Goal: Transaction & Acquisition: Purchase product/service

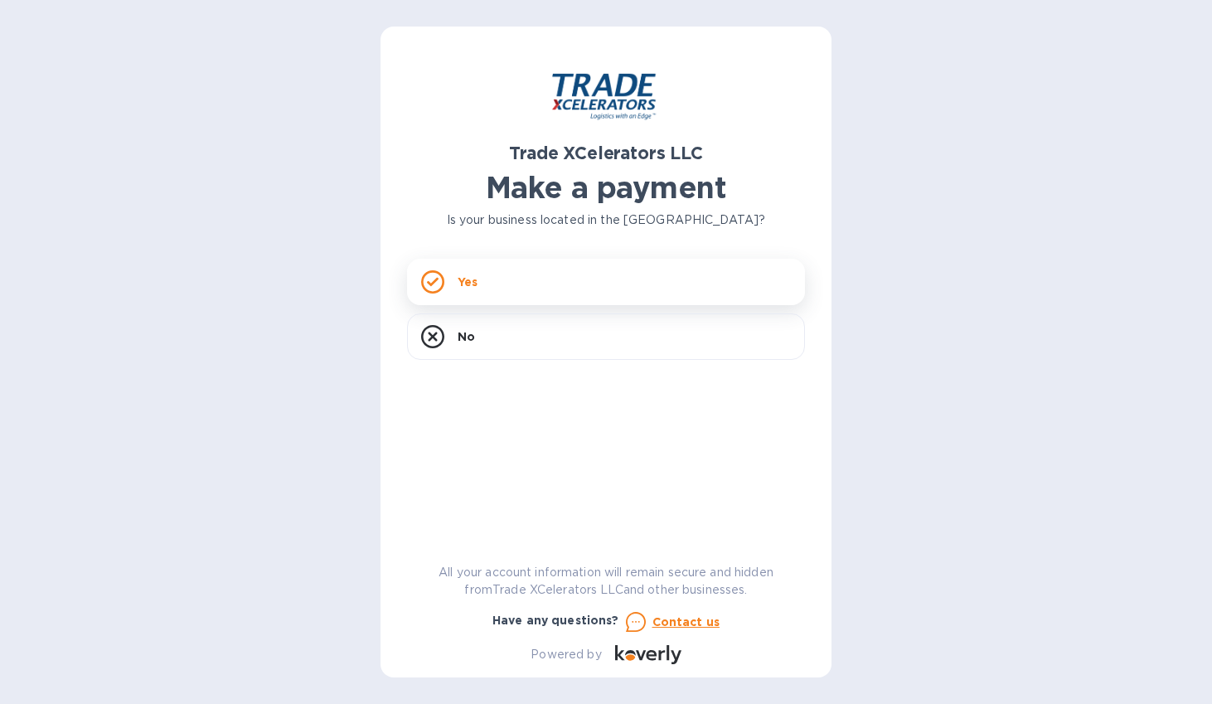
click at [584, 283] on div "Yes" at bounding box center [606, 282] width 398 height 46
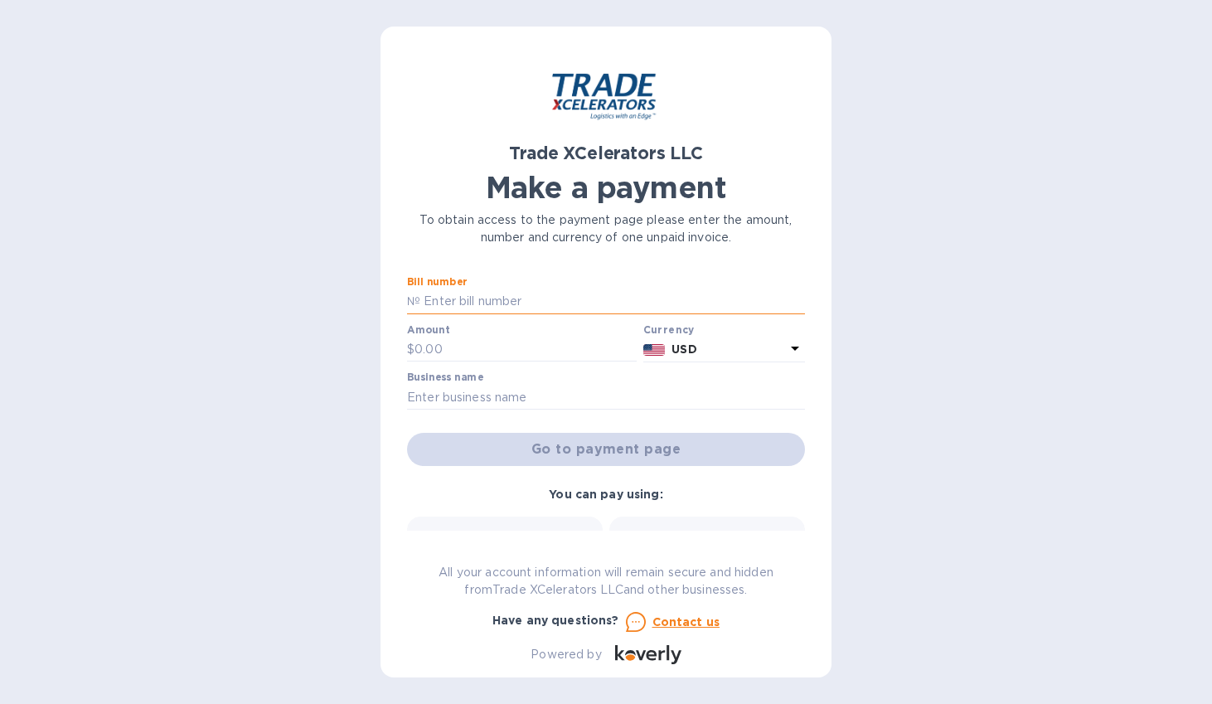
click at [524, 294] on input "text" at bounding box center [612, 301] width 385 height 25
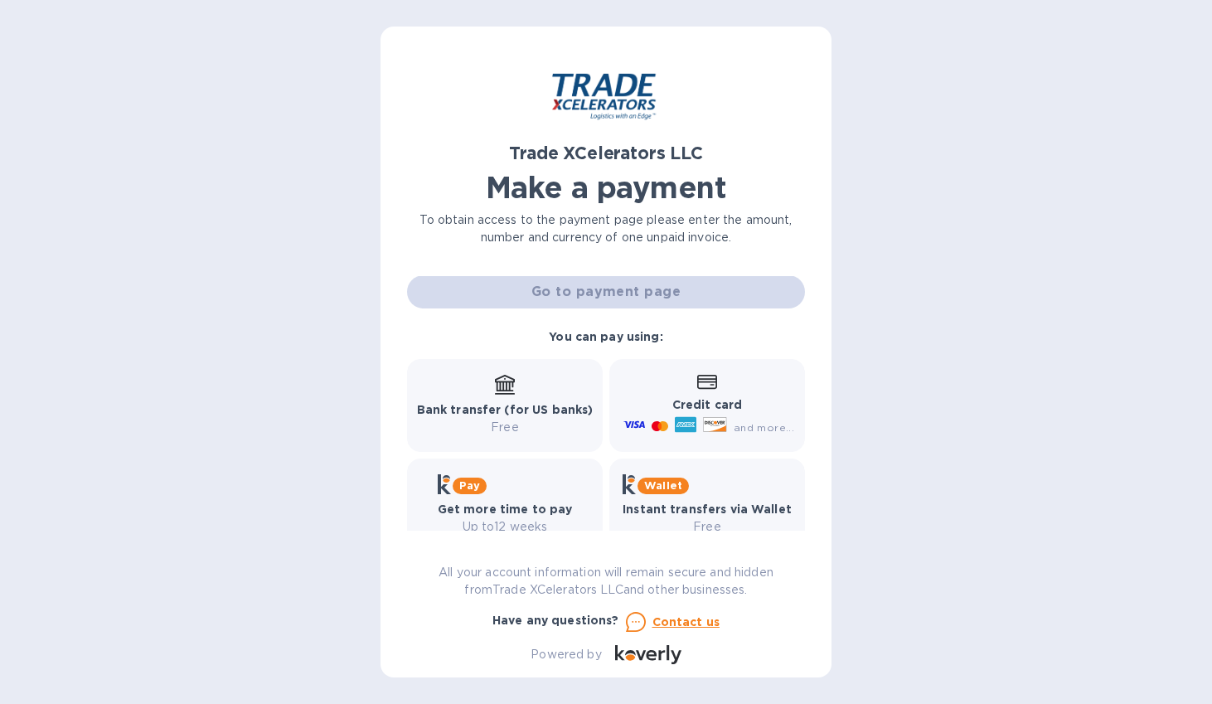
scroll to position [188, 0]
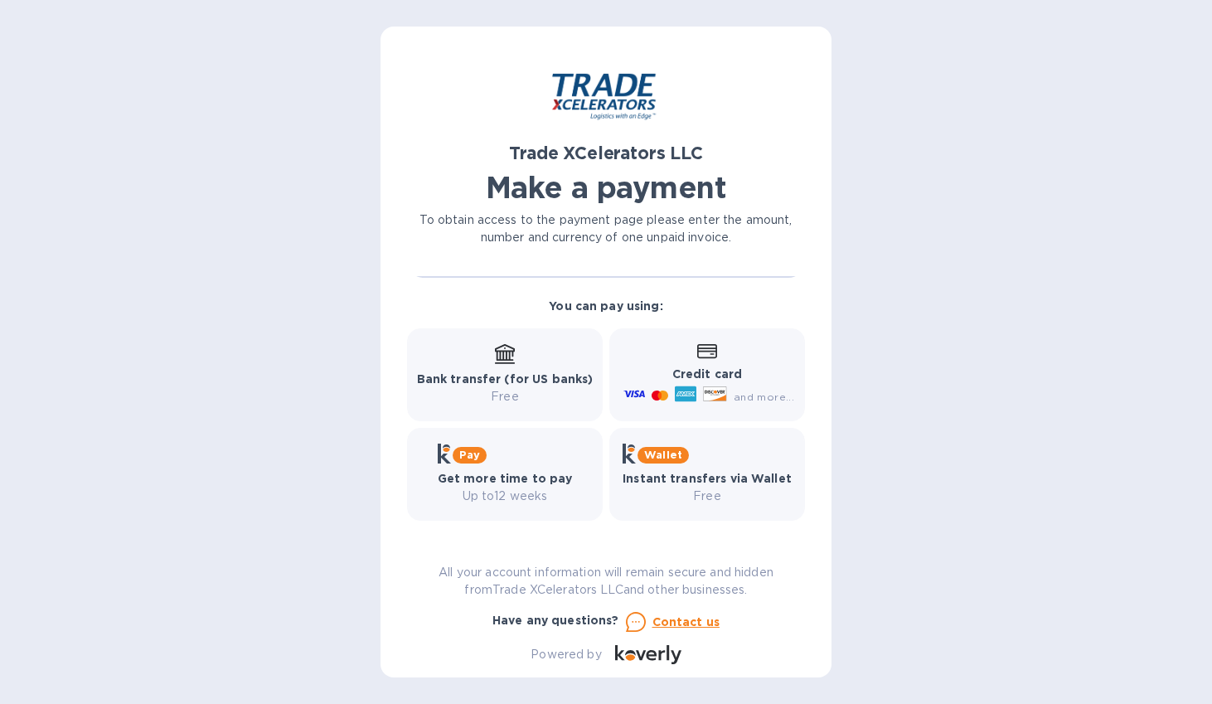
type input "7506597-1"
click at [673, 368] on b "Credit card" at bounding box center [708, 373] width 70 height 13
click at [754, 401] on span "and more..." at bounding box center [764, 397] width 61 height 12
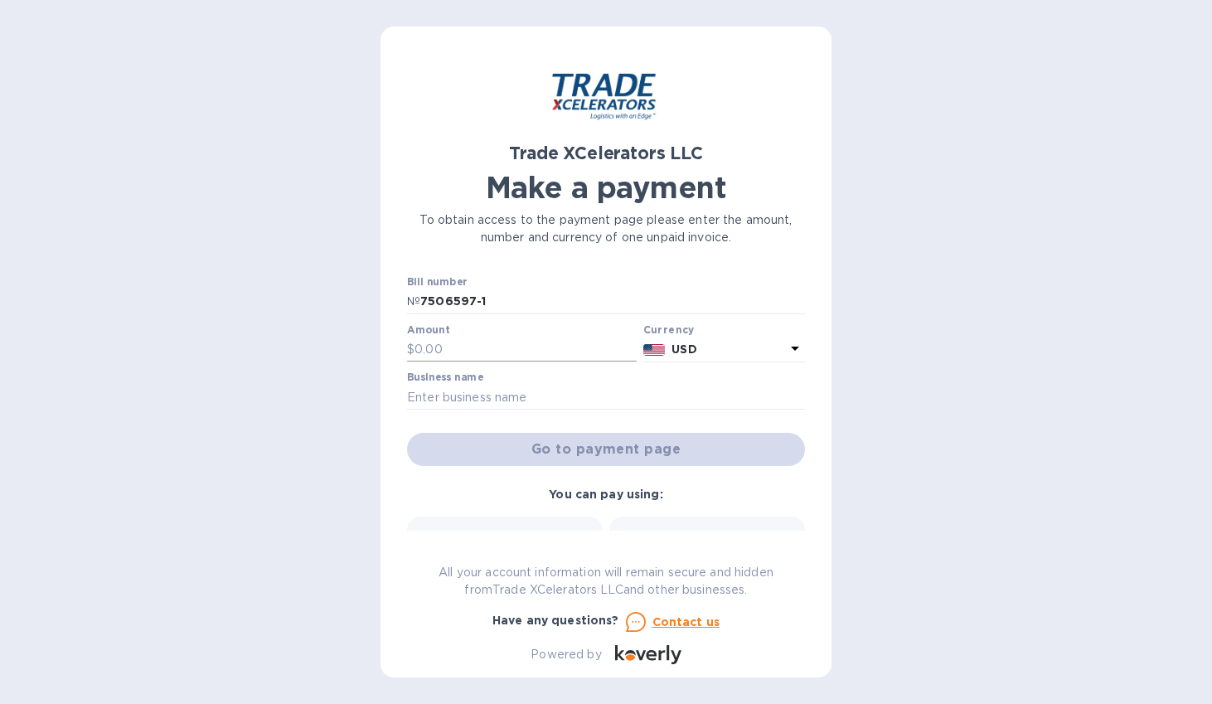
click at [447, 348] on input "text" at bounding box center [526, 350] width 222 height 25
click at [463, 352] on input "text" at bounding box center [526, 350] width 222 height 25
type input "5,820.13"
click at [498, 396] on input "text" at bounding box center [606, 397] width 398 height 25
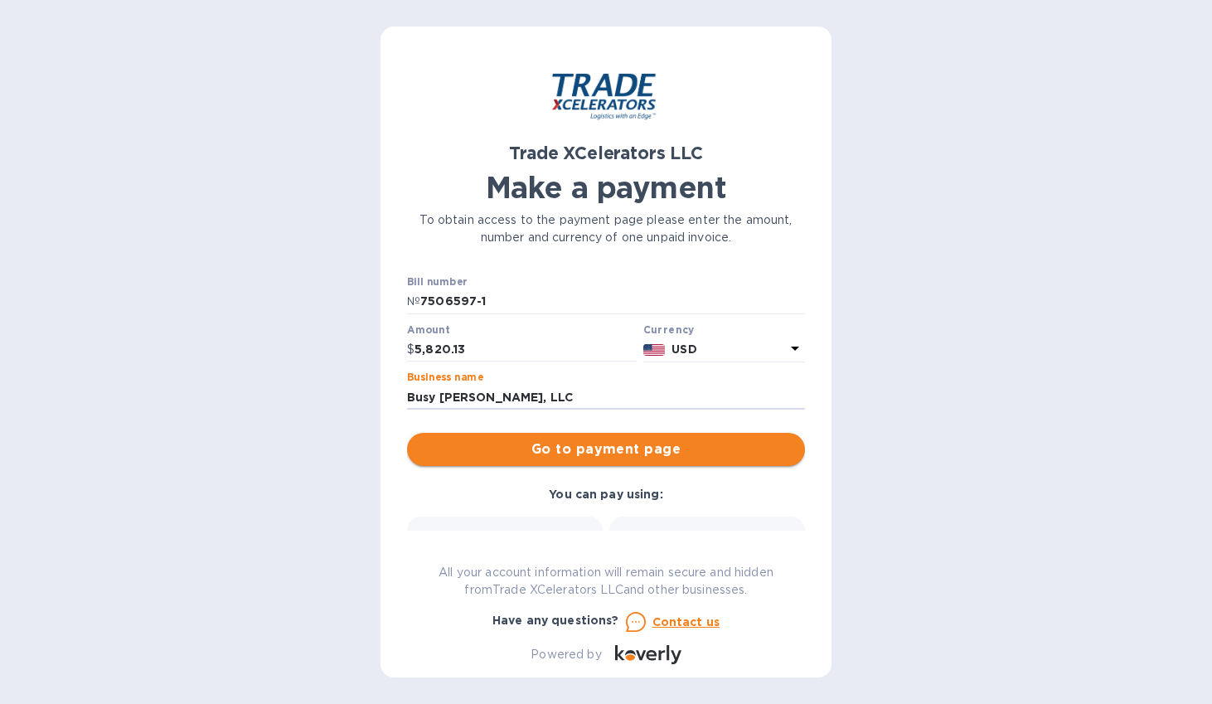
type input "Busy [PERSON_NAME], LLC"
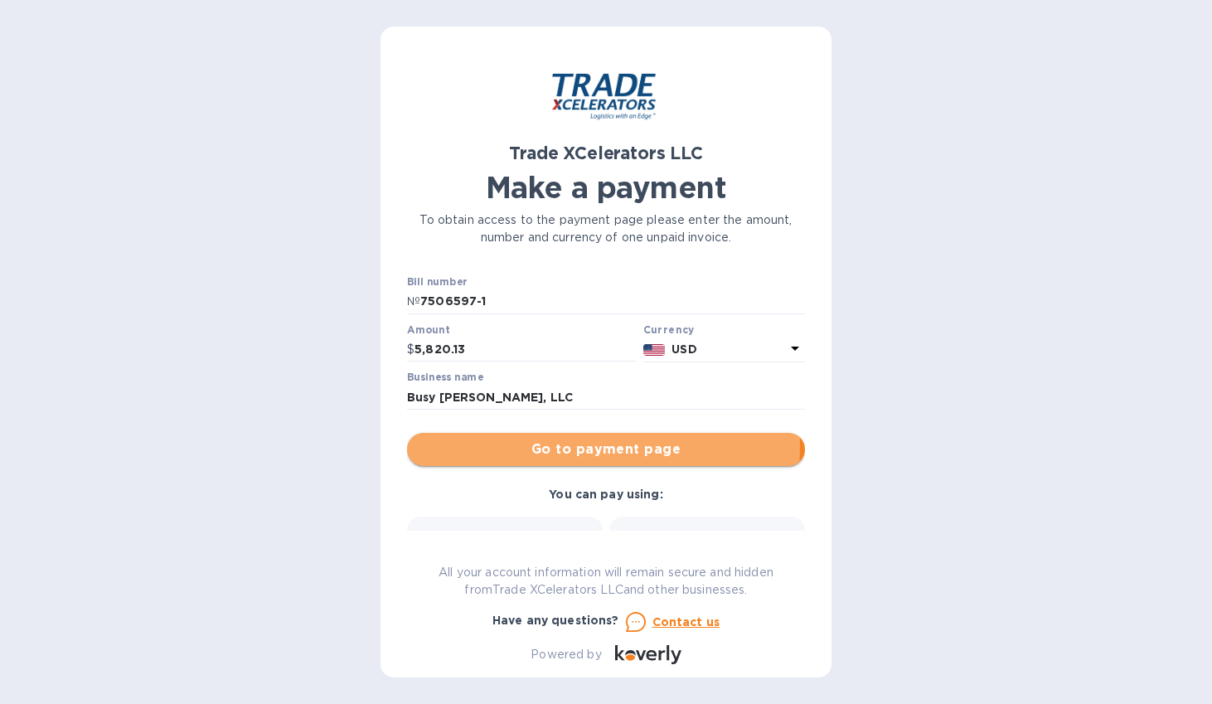
click at [575, 446] on span "Go to payment page" at bounding box center [606, 449] width 372 height 20
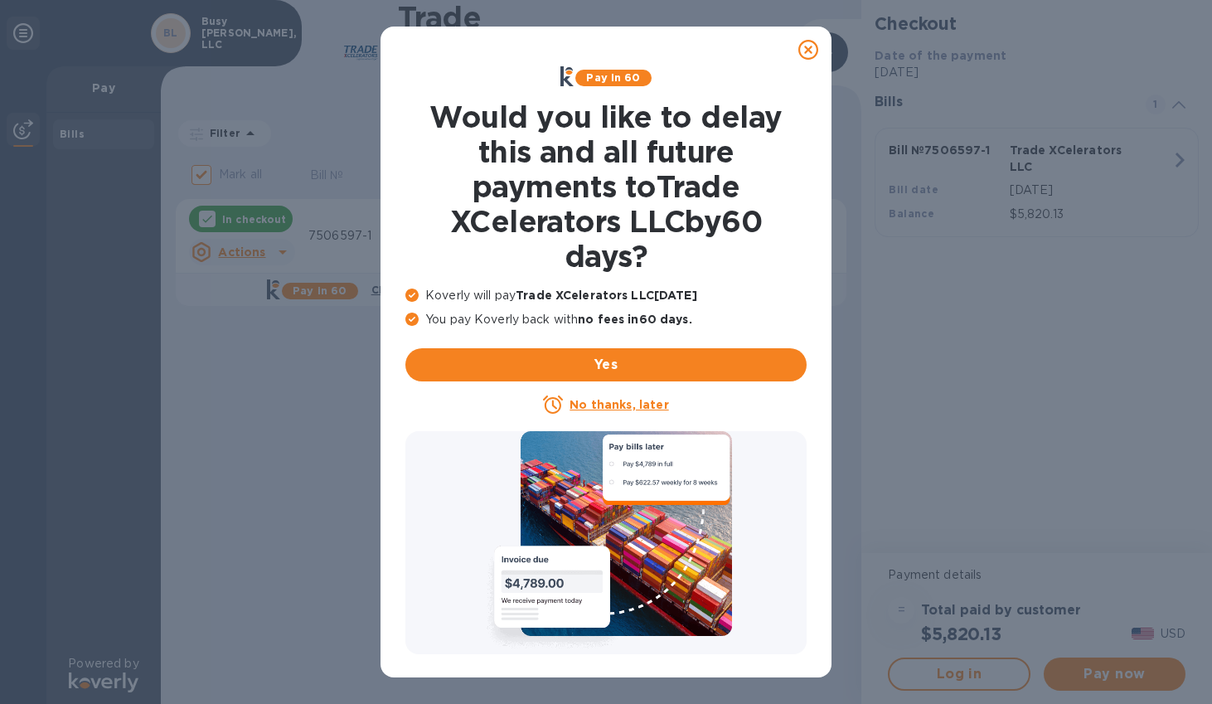
click at [811, 43] on icon at bounding box center [809, 50] width 20 height 20
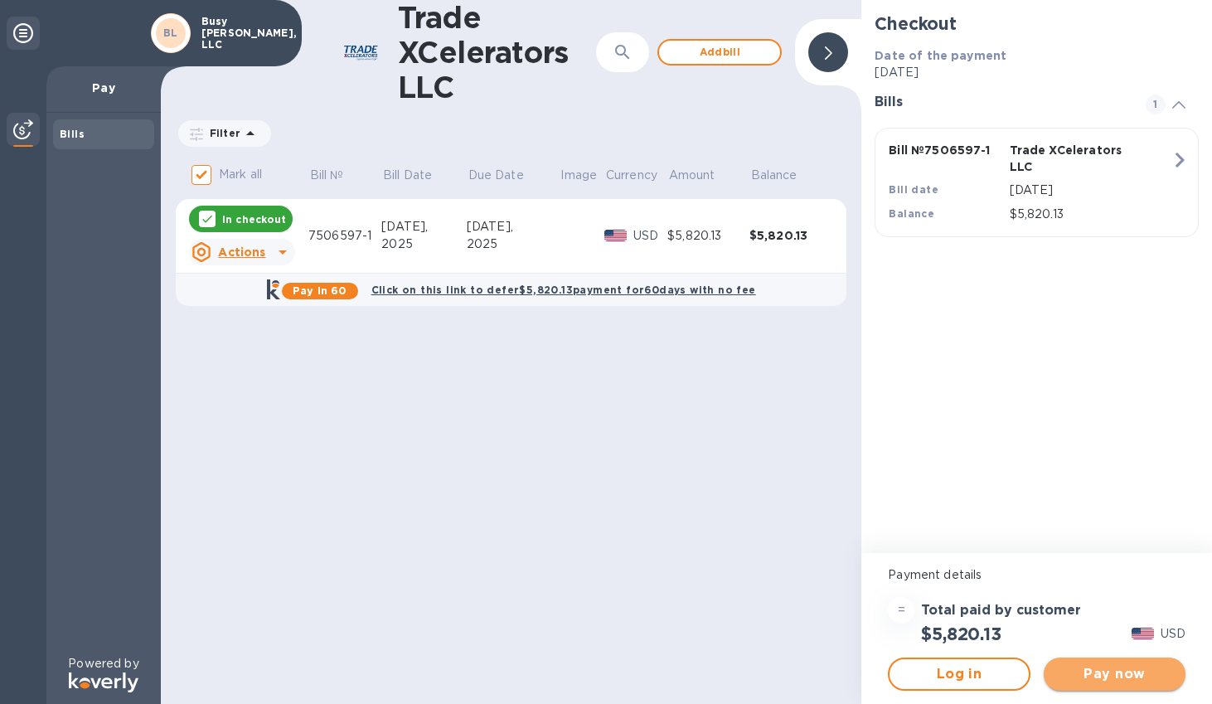
click at [1090, 668] on span "Pay now" at bounding box center [1114, 674] width 115 height 20
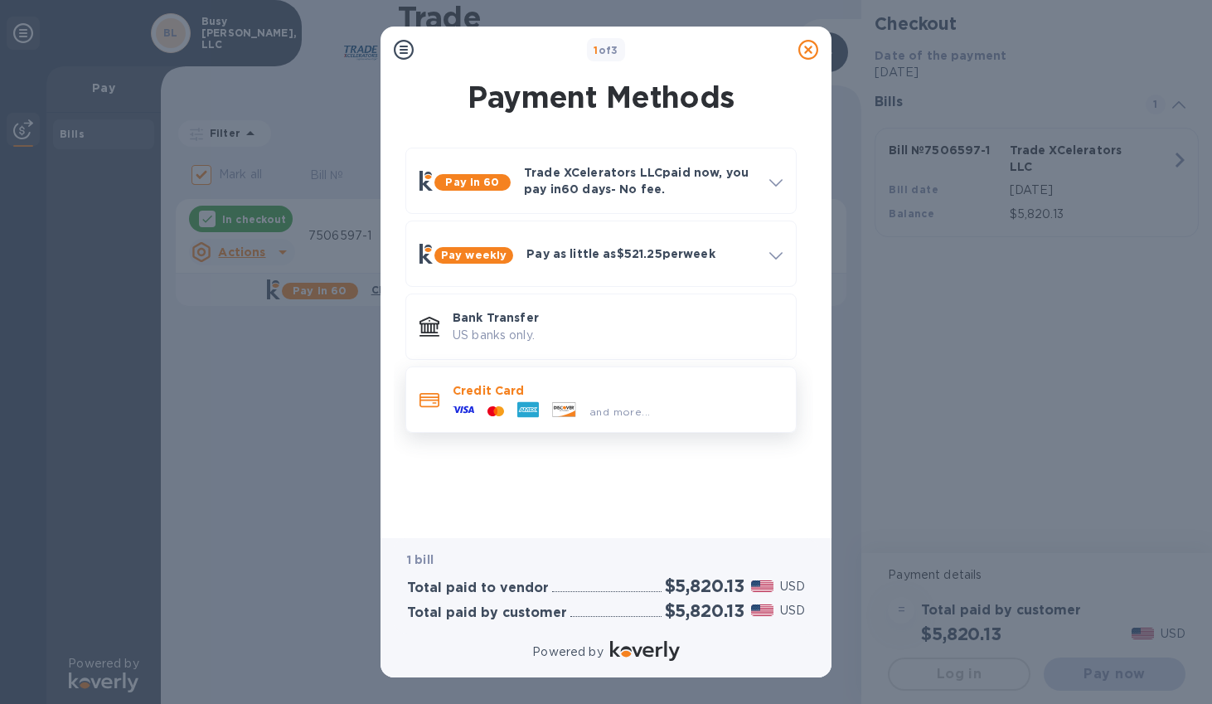
click at [619, 398] on p "Credit Card" at bounding box center [618, 390] width 330 height 17
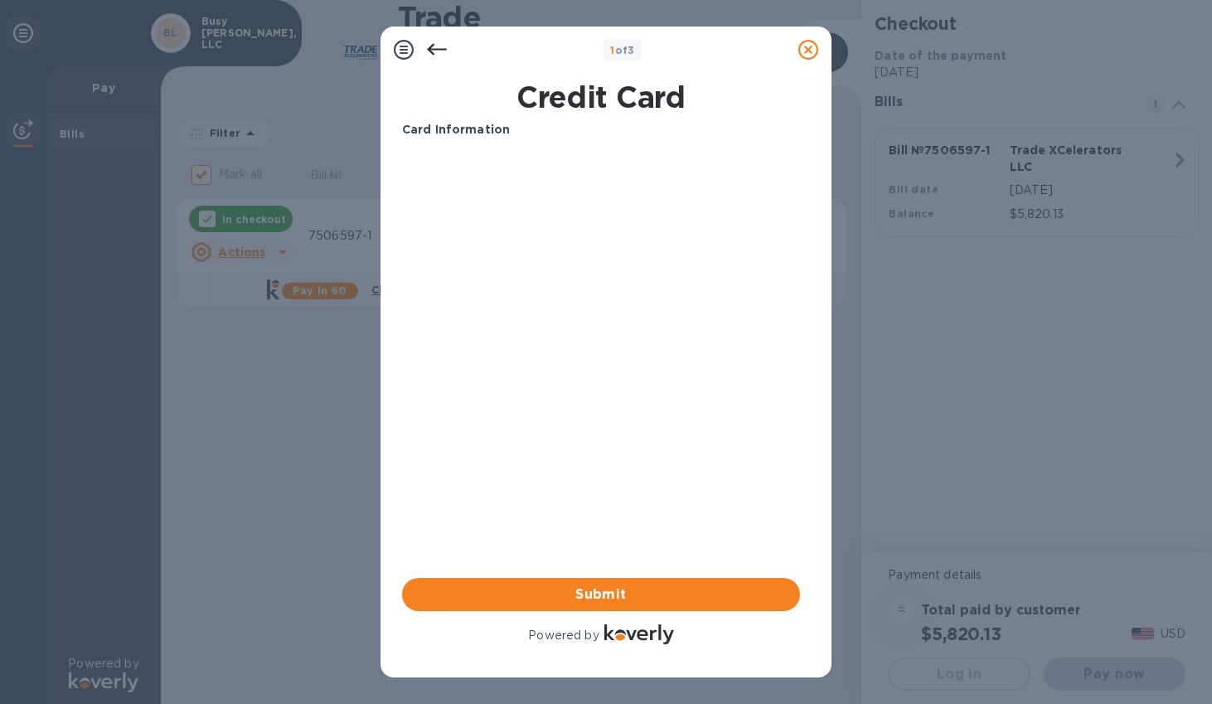
click at [461, 126] on b "Card Information" at bounding box center [456, 129] width 108 height 13
click at [429, 46] on icon at bounding box center [437, 50] width 20 height 20
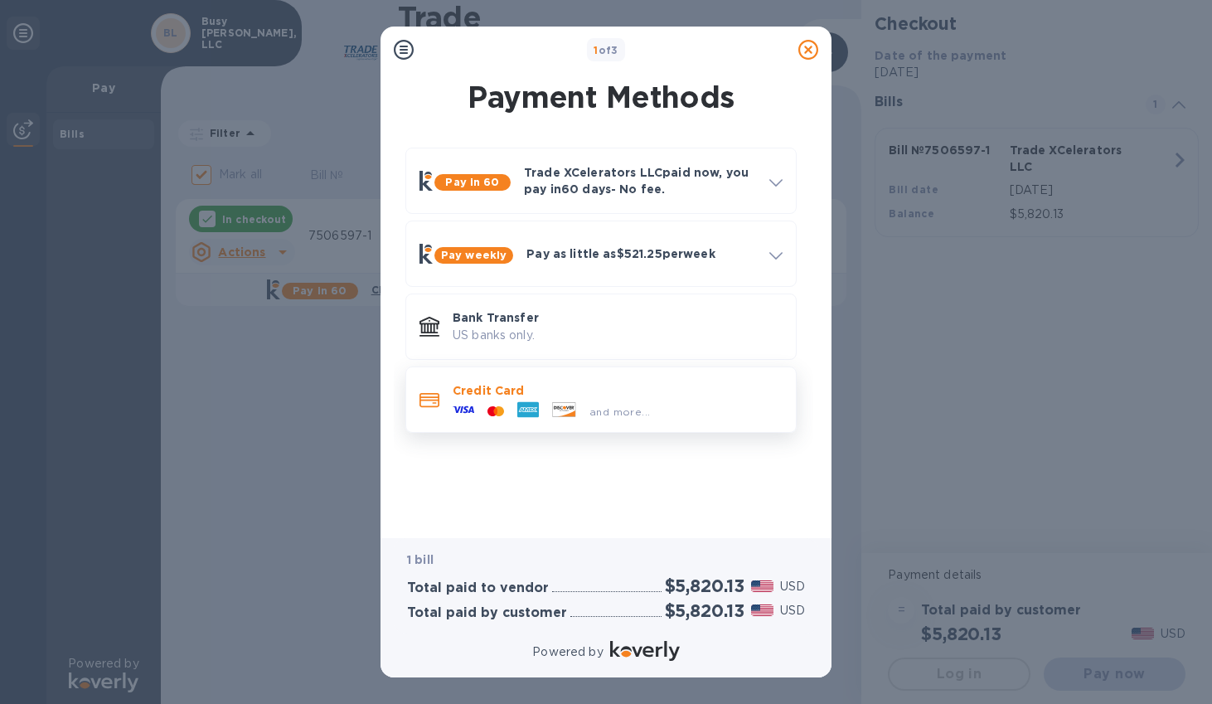
click at [528, 400] on icon at bounding box center [528, 410] width 22 height 22
